Goal: Task Accomplishment & Management: Complete application form

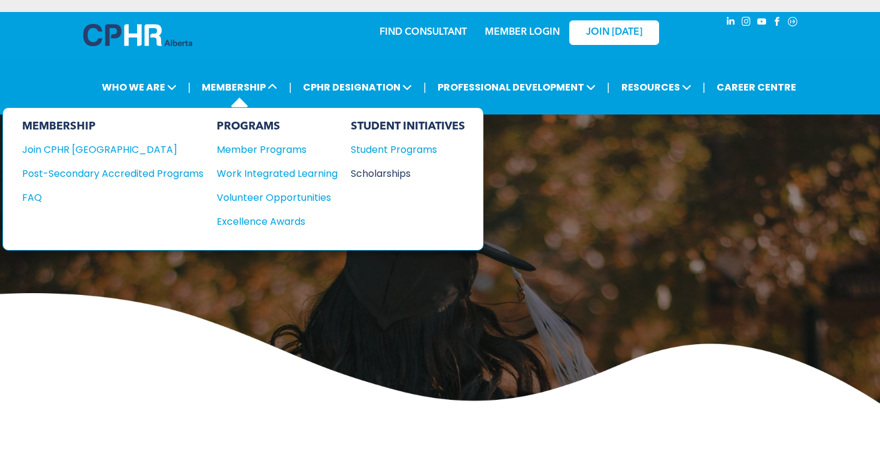
click at [356, 172] on div "Scholarships" at bounding box center [402, 173] width 103 height 15
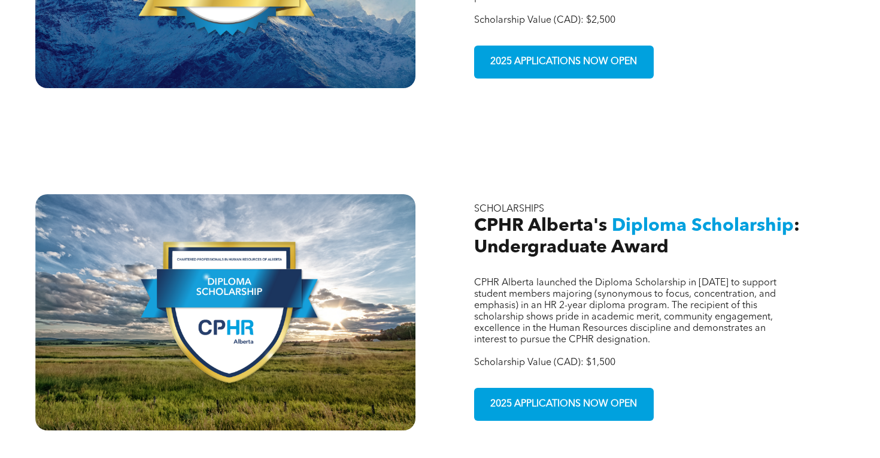
scroll to position [630, 0]
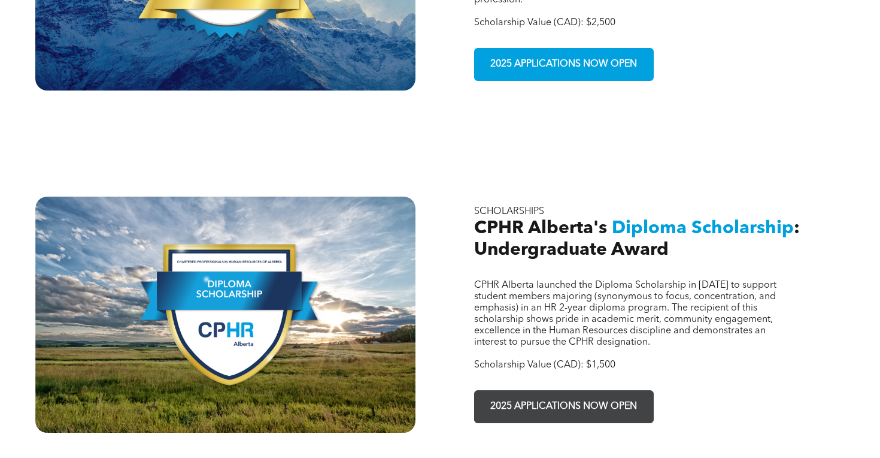
click at [525, 395] on span "2025 APPLICATIONS NOW OPEN" at bounding box center [563, 406] width 155 height 23
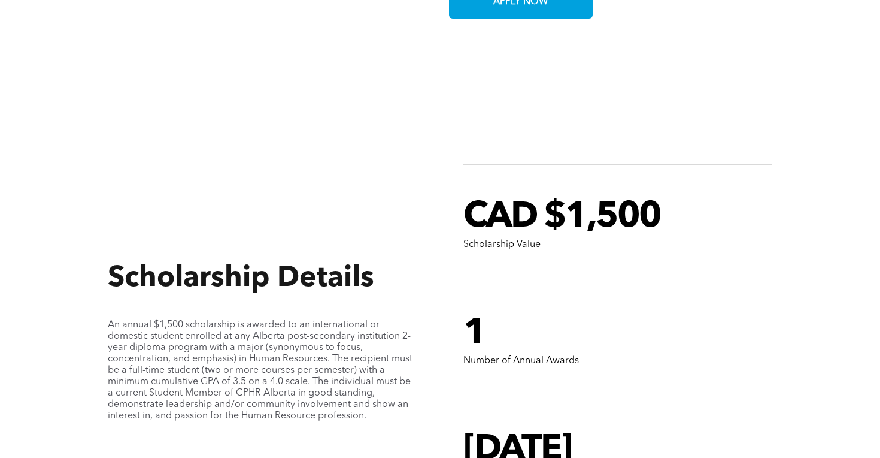
scroll to position [892, 0]
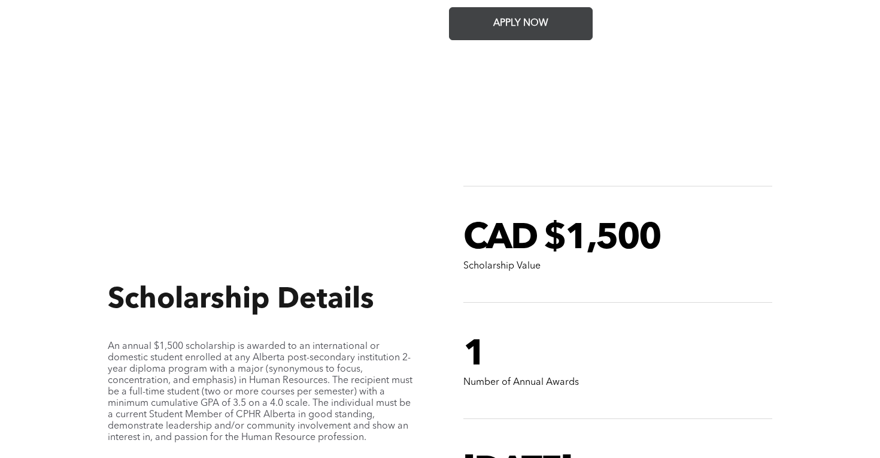
click at [495, 26] on link "APPLY NOW" at bounding box center [521, 23] width 144 height 33
